Goal: Obtain resource: Obtain resource

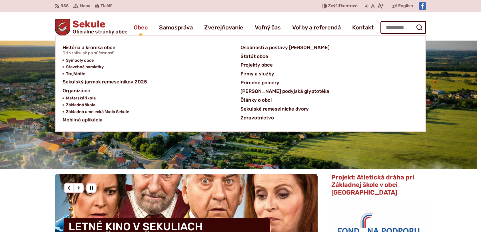
click at [142, 29] on span "Obec" at bounding box center [141, 27] width 14 height 16
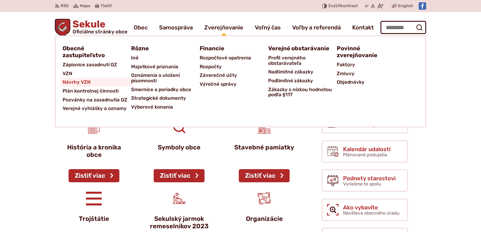
click at [78, 85] on span "Návrhy VZN" at bounding box center [77, 82] width 28 height 9
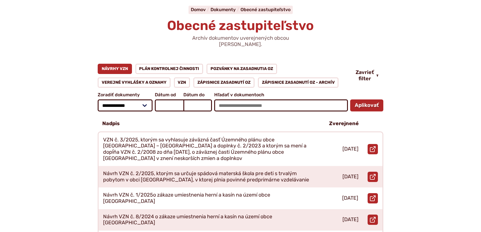
scroll to position [57, 0]
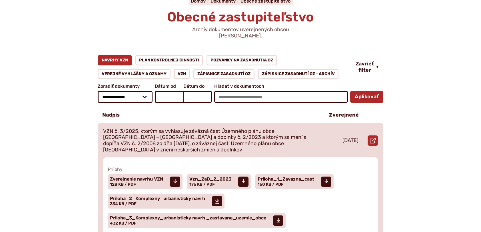
click at [202, 128] on p "VZN č. 3/2025, ktorým sa vyhlasuje záväzná časť Územného plánu obce [GEOGRAPHIC…" at bounding box center [209, 140] width 213 height 25
click at [175, 196] on span "Priloha_2_Komplexny_urbanisticky navrh" at bounding box center [157, 198] width 95 height 5
click at [286, 177] on span "Priloha_1_Zavazna_cast" at bounding box center [286, 179] width 57 height 5
